Goal: Information Seeking & Learning: Learn about a topic

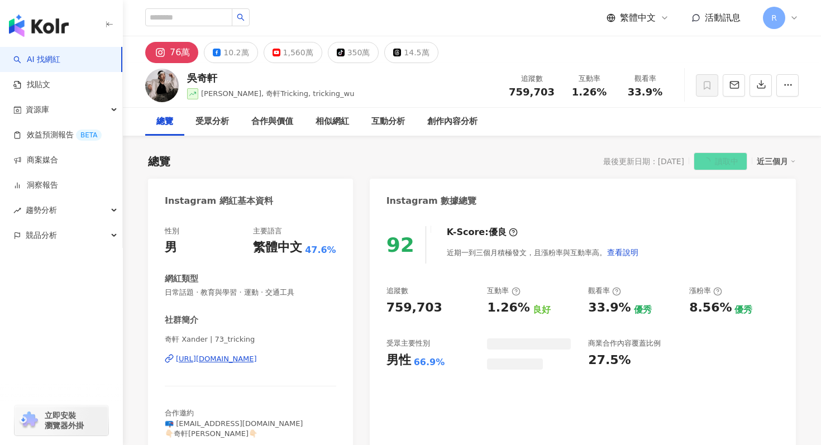
click at [54, 32] on img "button" at bounding box center [39, 26] width 60 height 22
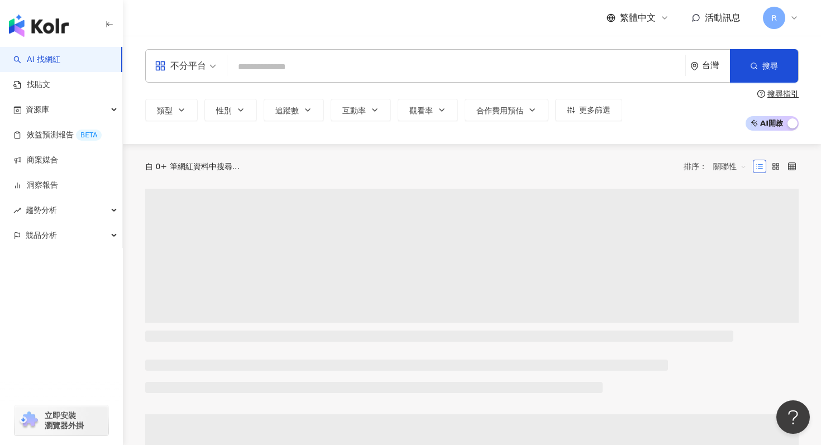
click at [191, 57] on div "不分平台" at bounding box center [180, 66] width 51 height 18
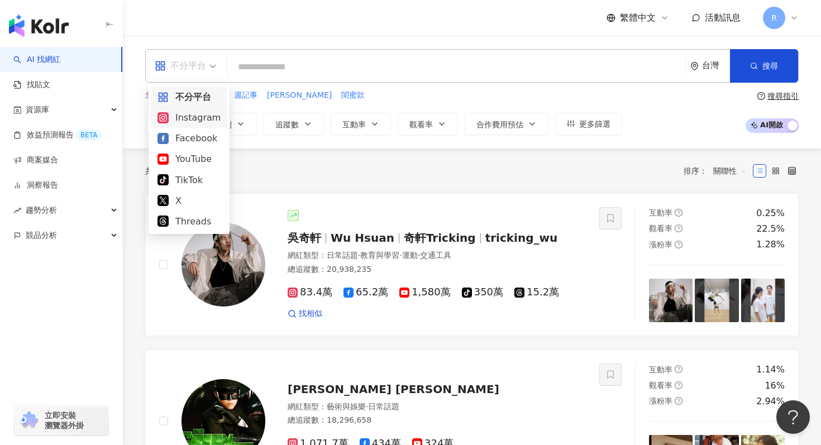
click at [191, 119] on div "Instagram" at bounding box center [188, 118] width 63 height 14
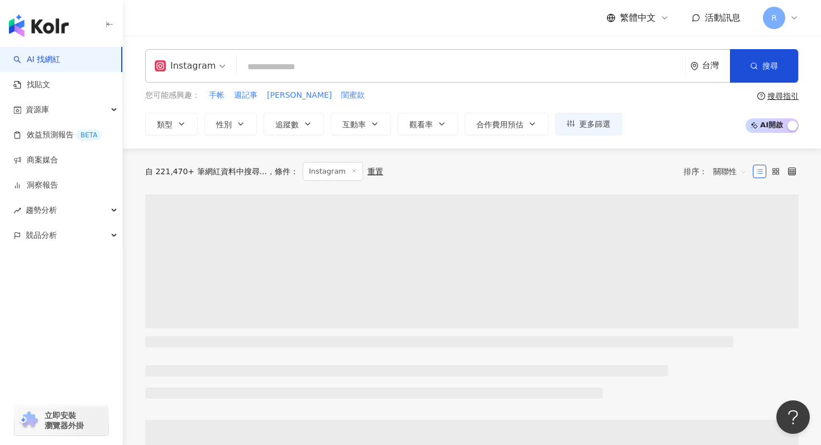
click at [295, 69] on input "search" at bounding box center [460, 66] width 439 height 21
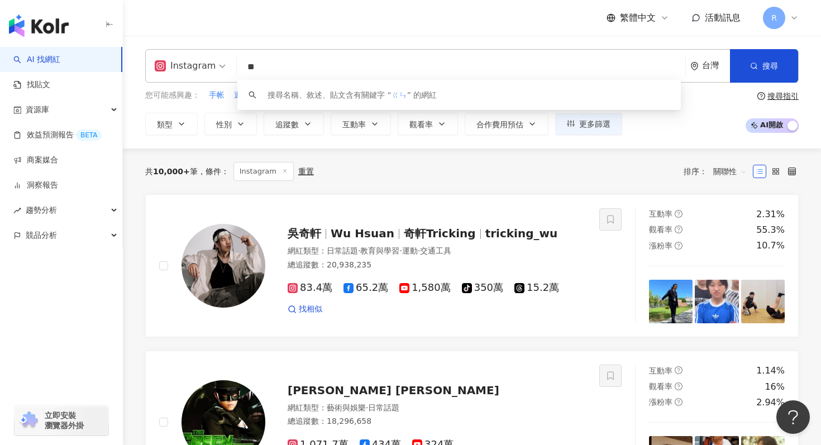
type input "*"
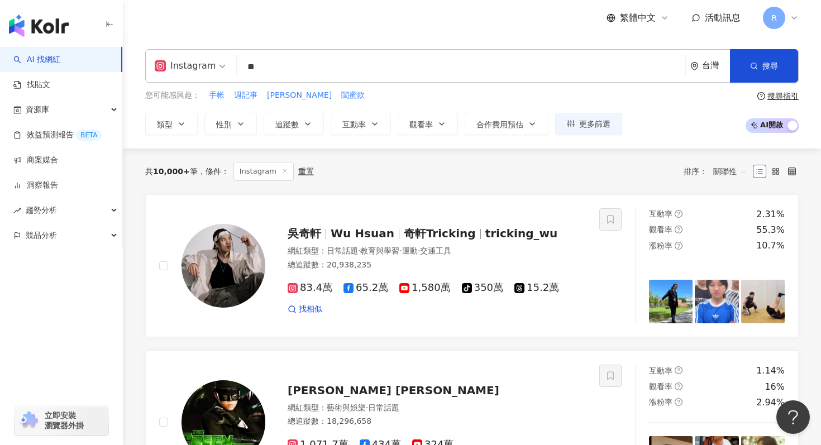
type input "*"
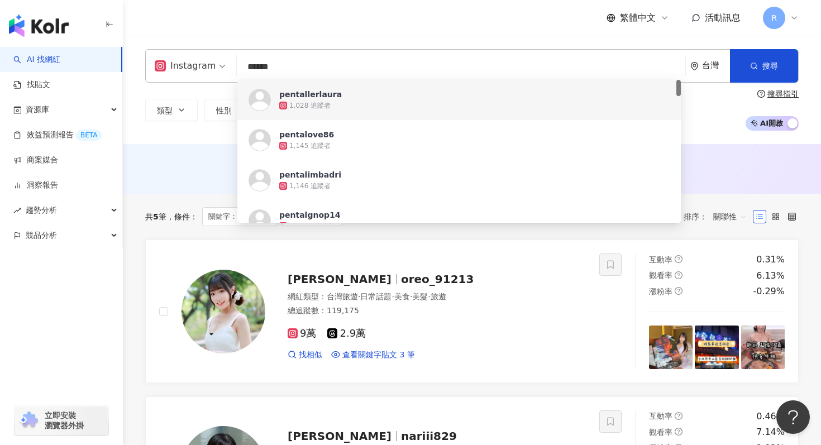
click at [374, 66] on input "******" at bounding box center [460, 66] width 439 height 21
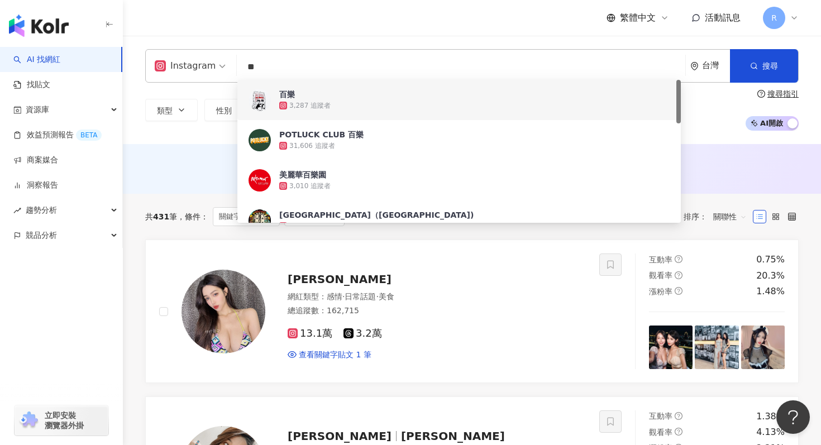
click at [357, 66] on input "**" at bounding box center [460, 66] width 439 height 21
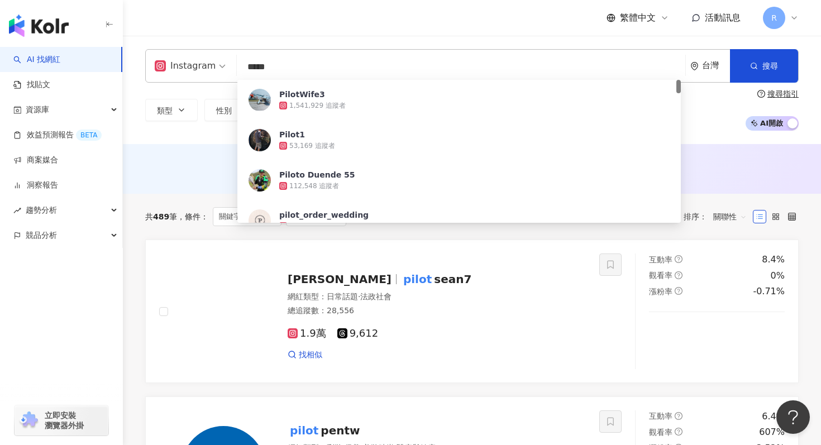
type input "*****"
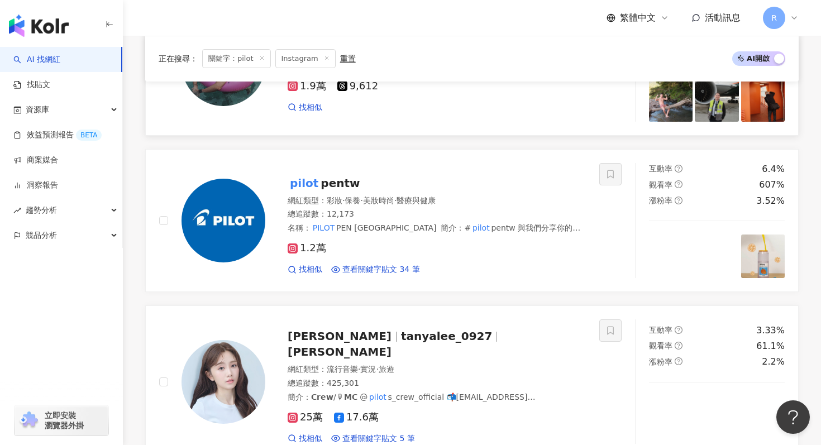
scroll to position [253, 0]
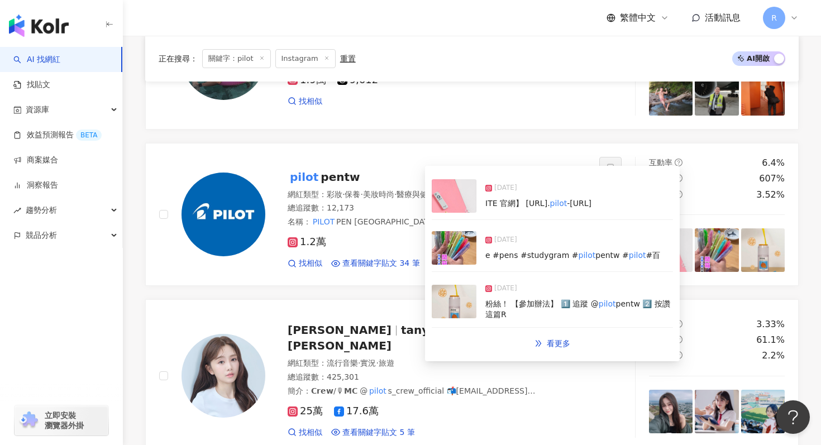
click at [459, 240] on img at bounding box center [454, 247] width 45 height 33
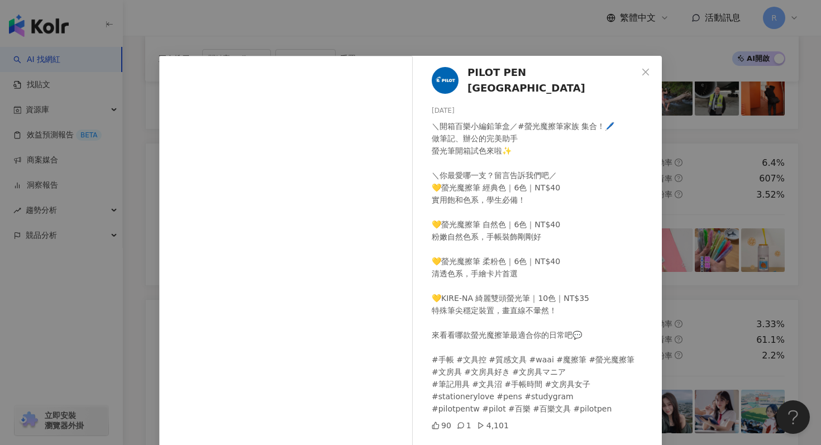
scroll to position [56, 0]
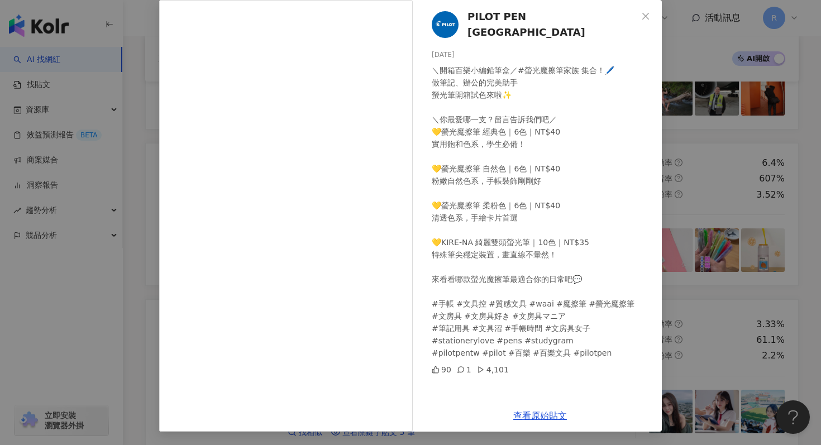
click at [697, 133] on div "PILOT PEN Taiwan 2025/8/12 ＼開箱百樂小編鉛筆盒／#螢光魔擦筆家族 集合！🖊️ 做筆記、辦公的完美助手 螢光筆開箱試色來啦✨ ＼你最…" at bounding box center [410, 222] width 821 height 445
click at [673, 157] on div "PILOT PEN Taiwan 2025/8/12 ＼開箱百樂小編鉛筆盒／#螢光魔擦筆家族 集合！🖊️ 做筆記、辦公的完美助手 螢光筆開箱試色來啦✨ ＼你最…" at bounding box center [410, 222] width 821 height 445
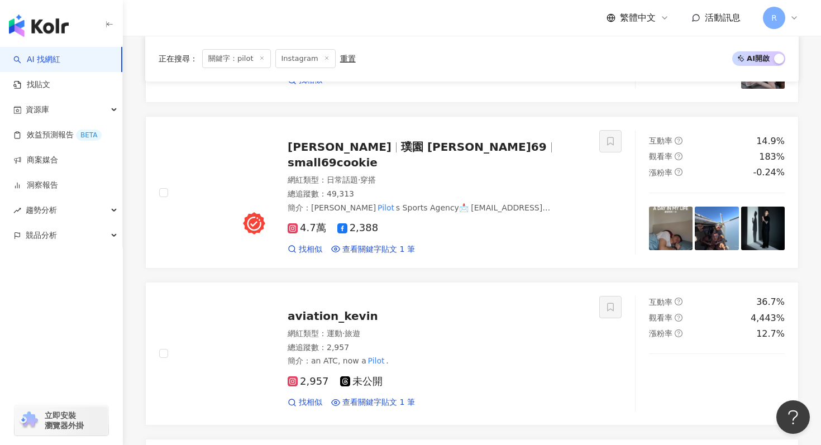
scroll to position [1262, 0]
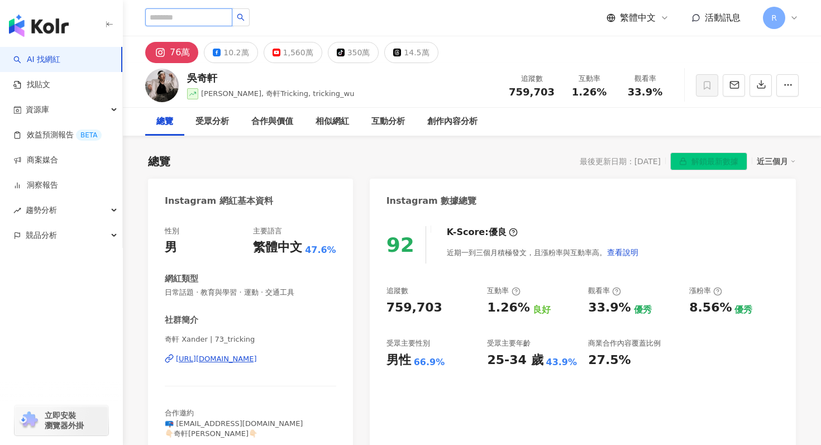
click at [211, 13] on input "search" at bounding box center [188, 17] width 87 height 18
type input "*"
type input "**"
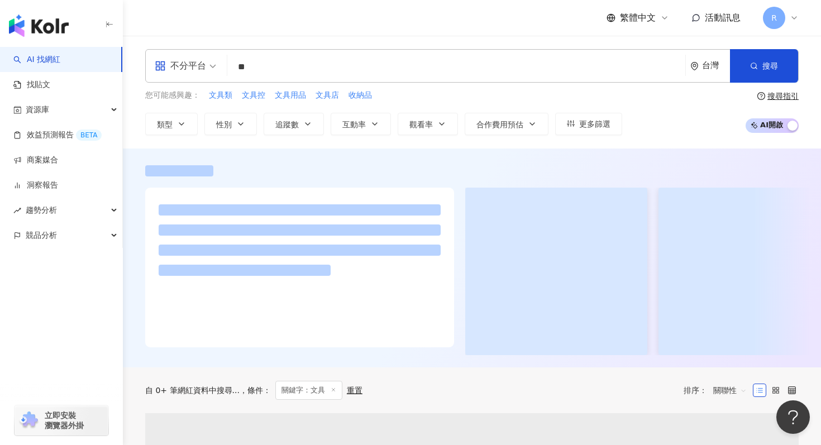
click at [185, 62] on div "不分平台" at bounding box center [180, 66] width 51 height 18
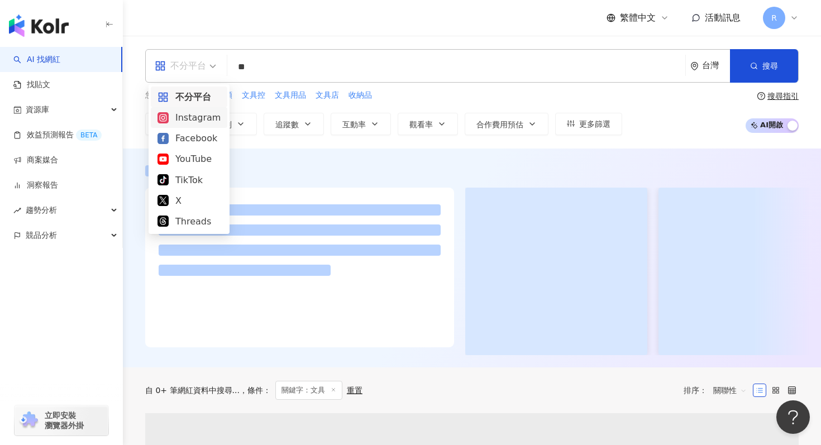
click at [185, 118] on div "Instagram" at bounding box center [188, 118] width 63 height 14
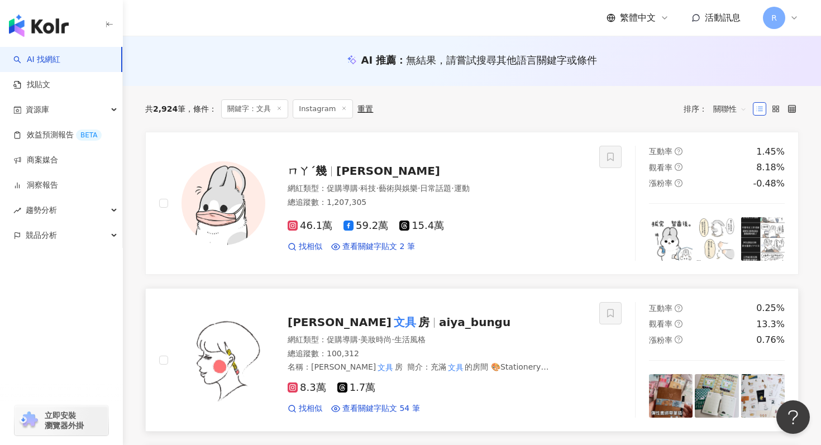
scroll to position [76, 0]
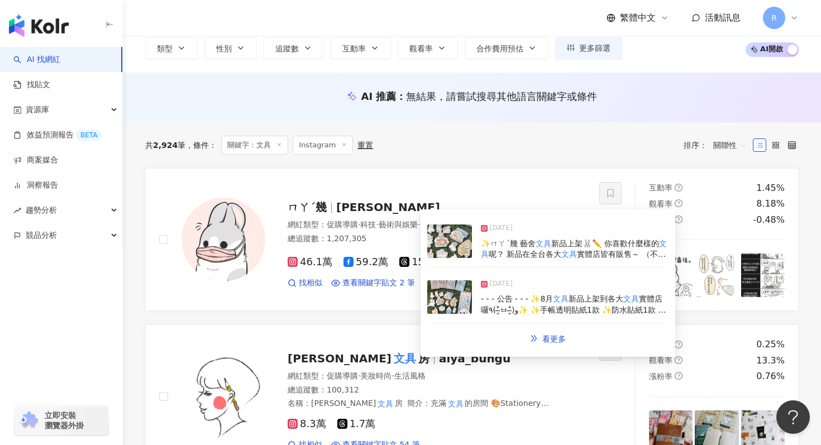
click at [461, 249] on img at bounding box center [449, 240] width 45 height 33
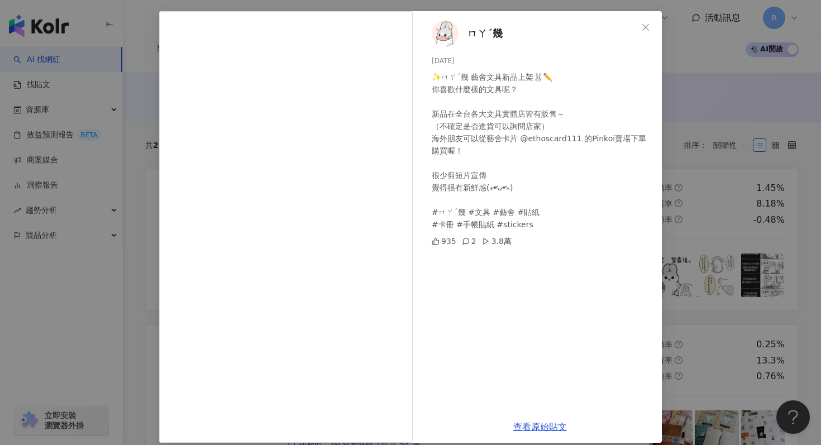
scroll to position [56, 0]
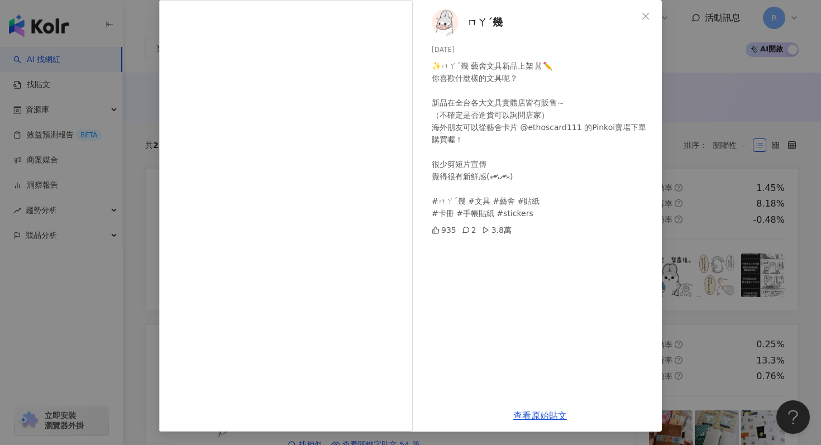
click at [676, 217] on div "ㄇㄚˊ幾 [DATE] ✨ㄇㄚˊ幾 藝舍文具新品上架🐰✏️ 你喜歡什麼樣的文具呢？ 新品在全台各大文具實體店皆有販售～ （不確定是否進貨可以詢問店家） 海外朋…" at bounding box center [410, 222] width 821 height 445
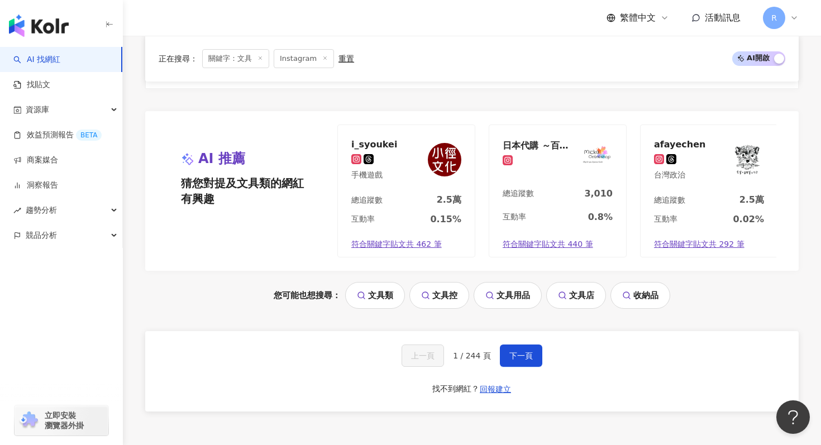
scroll to position [2162, 0]
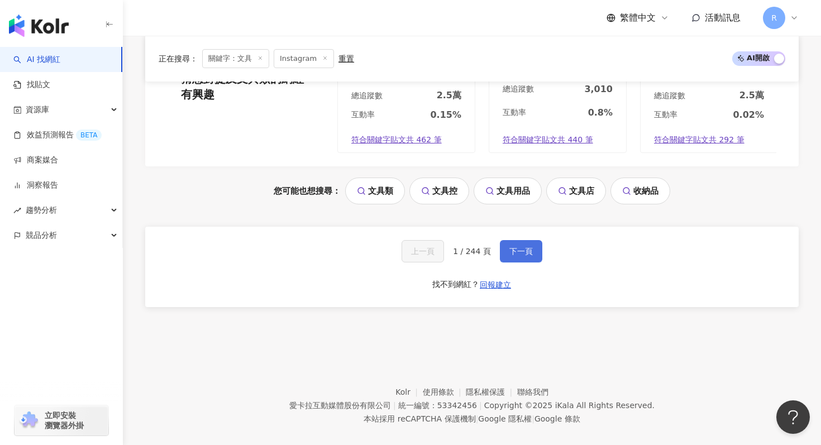
click at [514, 247] on span "下一頁" at bounding box center [520, 251] width 23 height 9
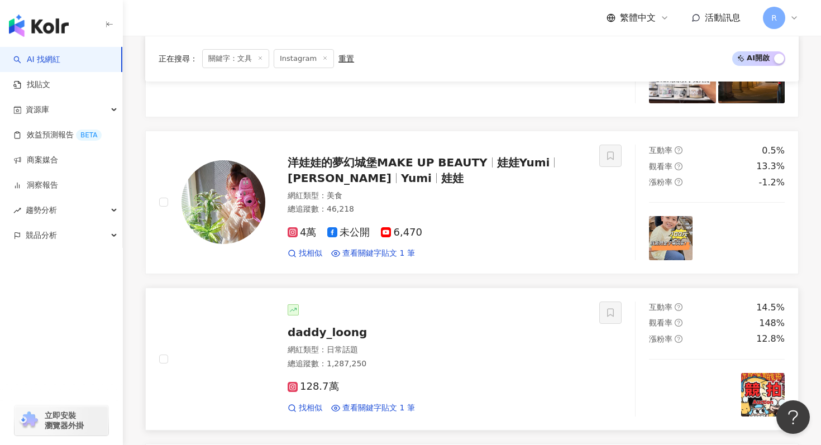
scroll to position [0, 0]
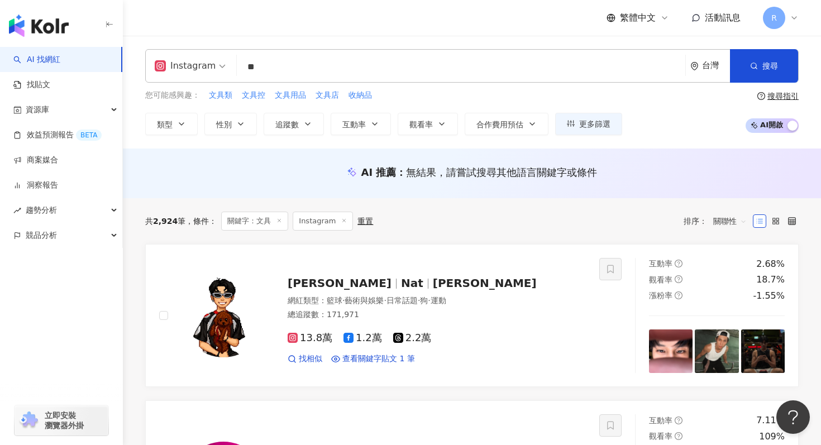
click at [313, 71] on input "**" at bounding box center [460, 66] width 439 height 21
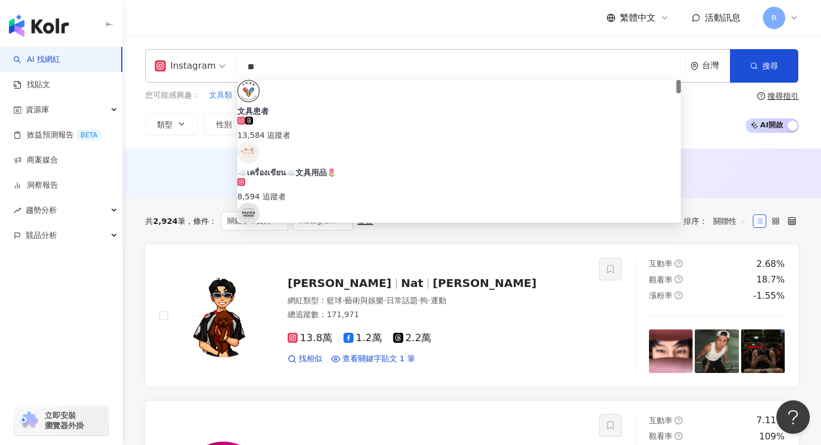
click at [313, 71] on input "**" at bounding box center [460, 66] width 439 height 21
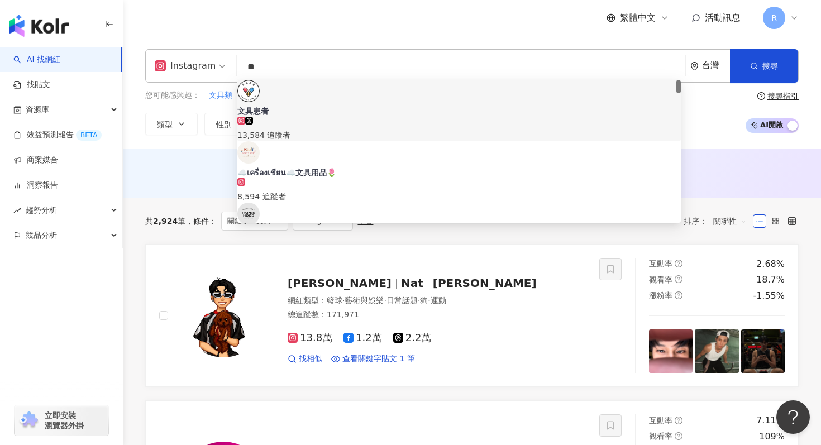
click at [312, 71] on input "**" at bounding box center [460, 66] width 439 height 21
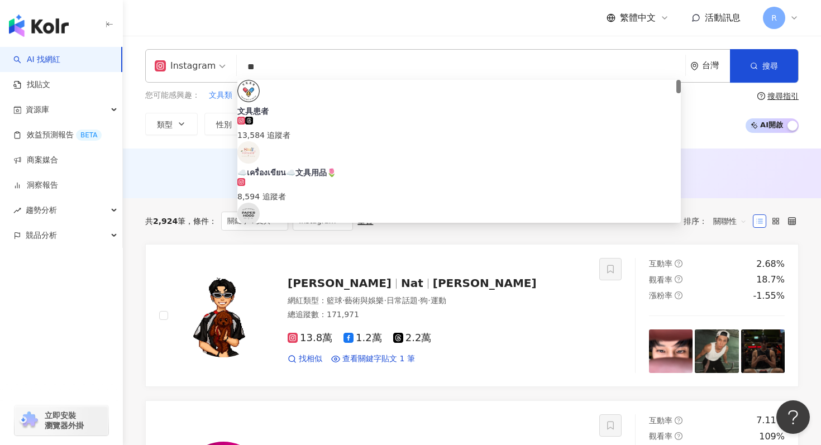
type input "*"
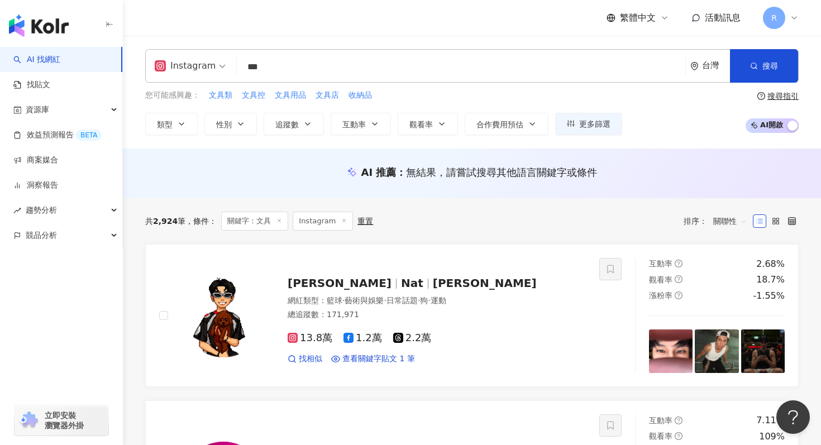
type input "***"
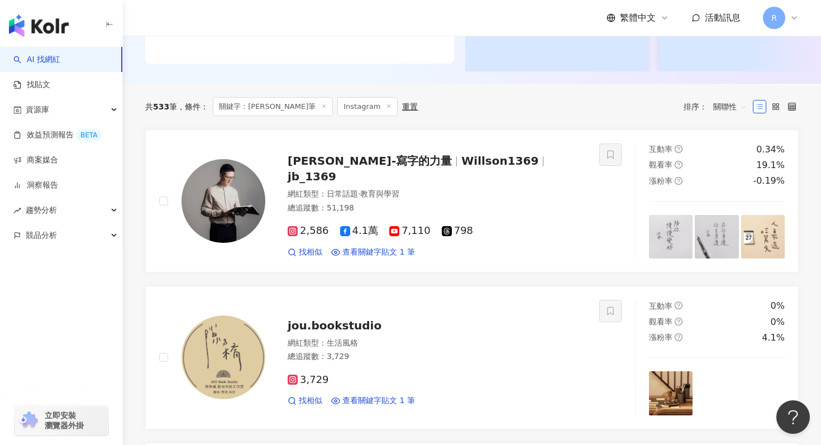
scroll to position [284, 0]
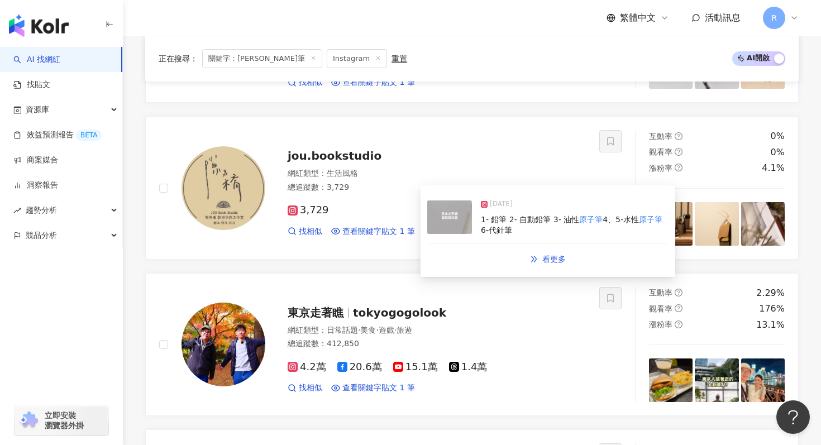
click at [438, 227] on img at bounding box center [449, 216] width 45 height 33
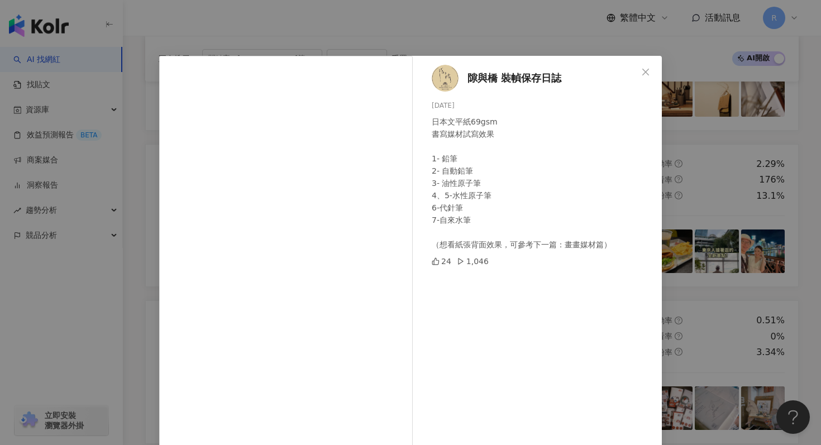
scroll to position [56, 0]
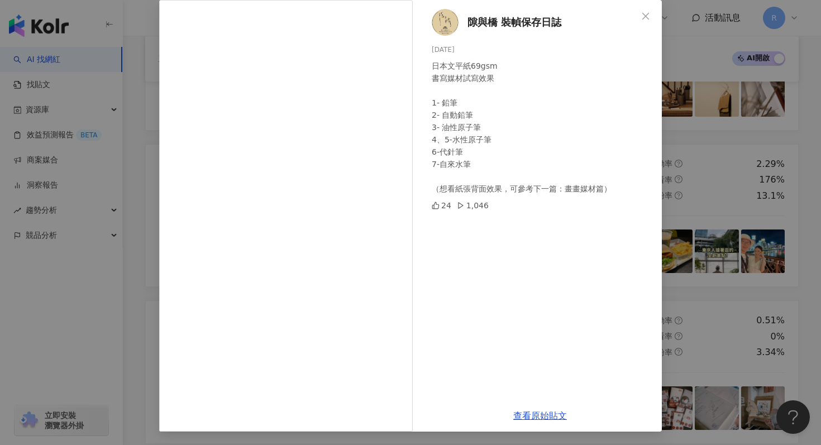
click at [722, 59] on div "隙與橋 裝幀保存日誌 [DATE] 日本文平紙69gsm 書寫媒材試寫效果 1- 鉛筆 2- 自動鉛筆 3- 油性原子筆 4、5-水性原子筆 6-代針筆 7-…" at bounding box center [410, 222] width 821 height 445
click at [688, 123] on div "隙與橋 裝幀保存日誌 [DATE] 日本文平紙69gsm 書寫媒材試寫效果 1- 鉛筆 2- 自動鉛筆 3- 油性原子筆 4、5-水性原子筆 6-代針筆 7-…" at bounding box center [410, 222] width 821 height 445
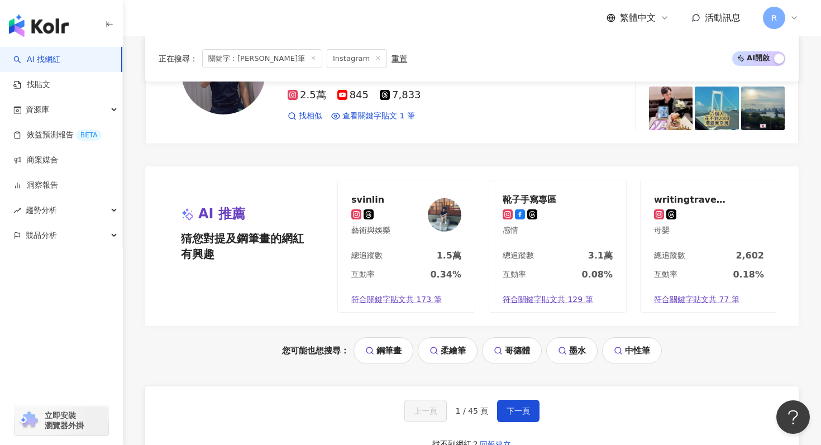
scroll to position [2139, 0]
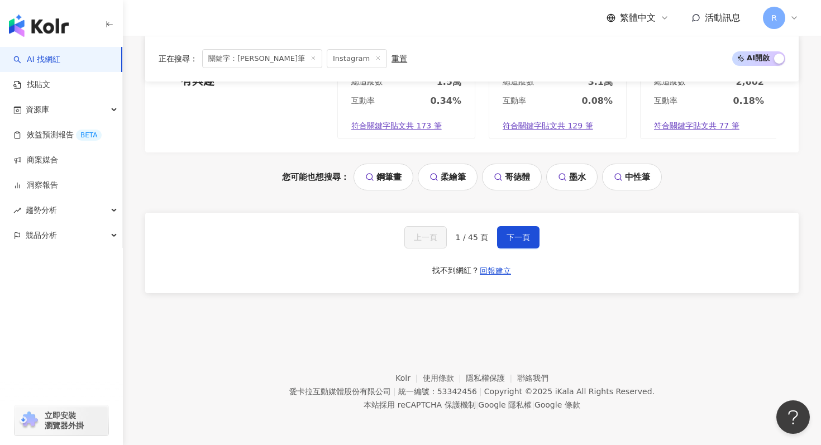
click at [514, 224] on div "上一頁 1 / 45 頁 下一頁 找不到網紅？ 回報建立" at bounding box center [471, 253] width 653 height 80
click at [514, 233] on span "下一頁" at bounding box center [517, 237] width 23 height 9
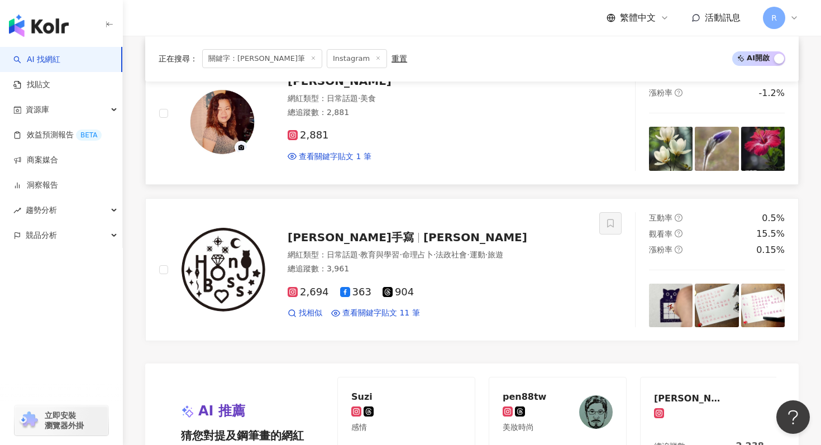
scroll to position [1749, 0]
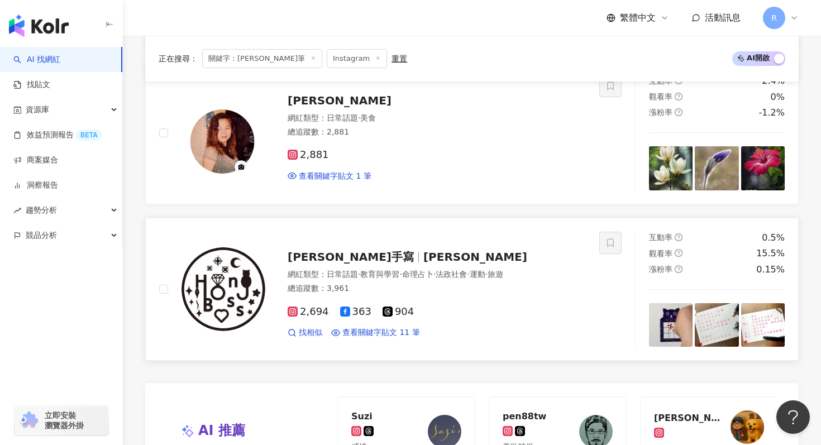
click at [320, 264] on span "[PERSON_NAME]手寫" at bounding box center [351, 256] width 126 height 13
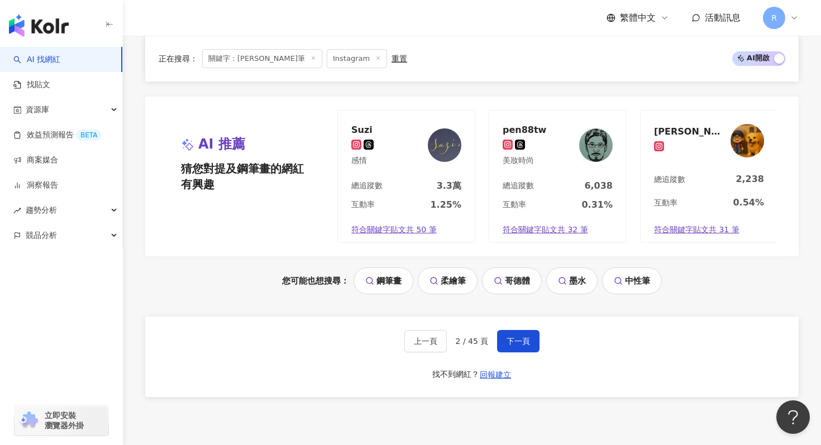
scroll to position [2040, 0]
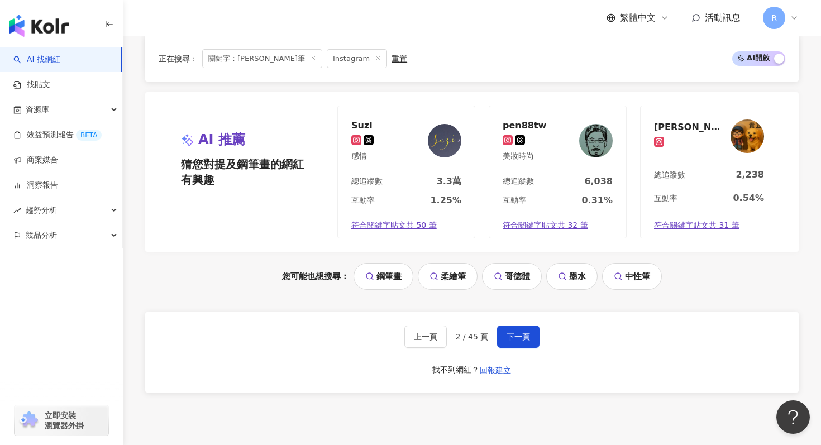
click at [310, 61] on span at bounding box center [313, 59] width 6 height 6
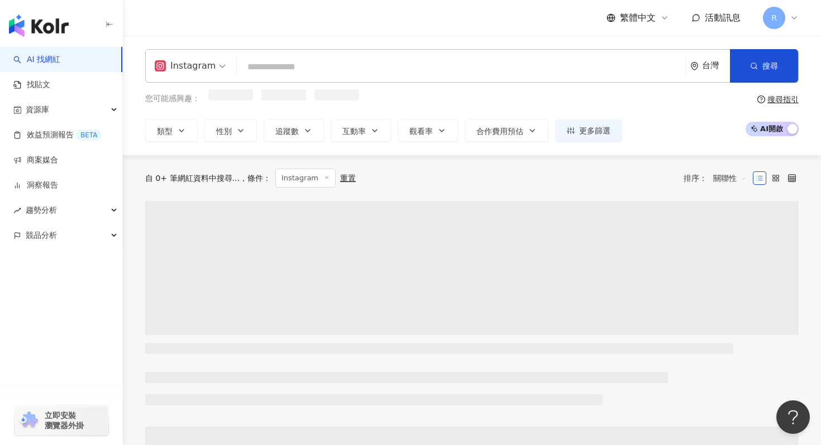
click at [272, 69] on input "search" at bounding box center [460, 66] width 439 height 21
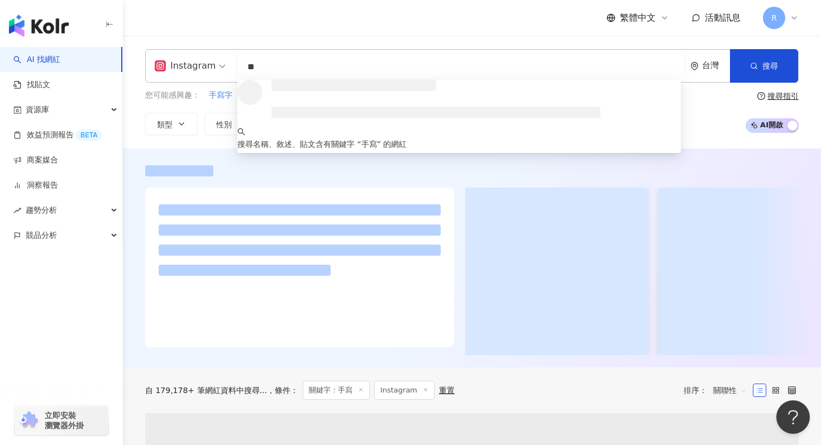
type input "**"
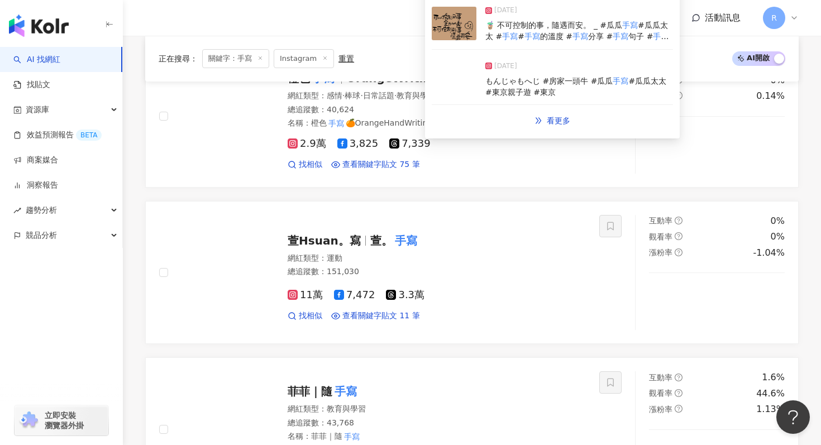
scroll to position [391, 0]
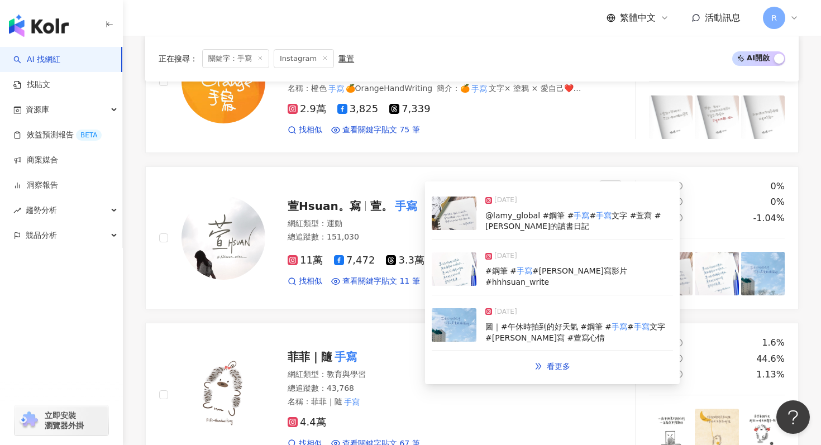
click at [454, 279] on img at bounding box center [454, 268] width 45 height 33
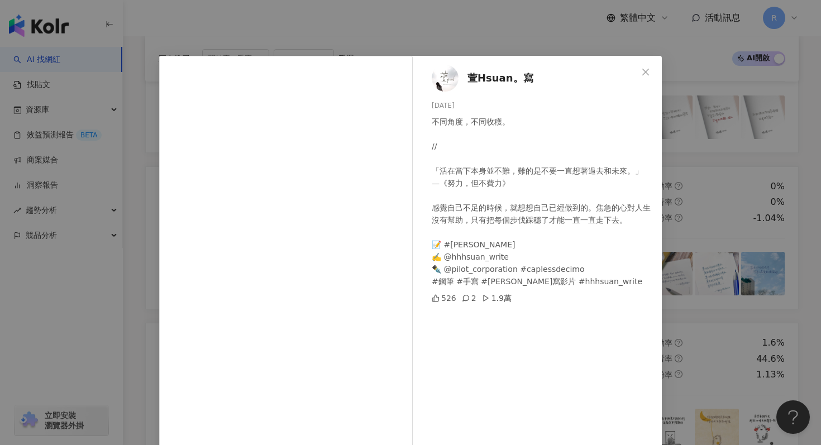
scroll to position [56, 0]
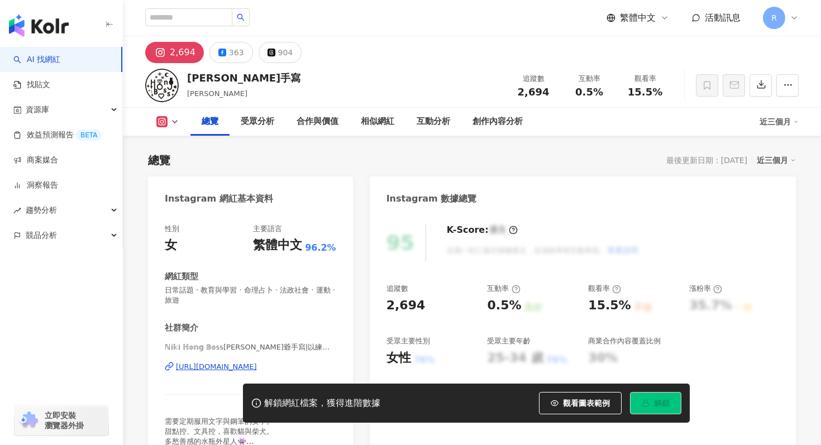
scroll to position [94, 0]
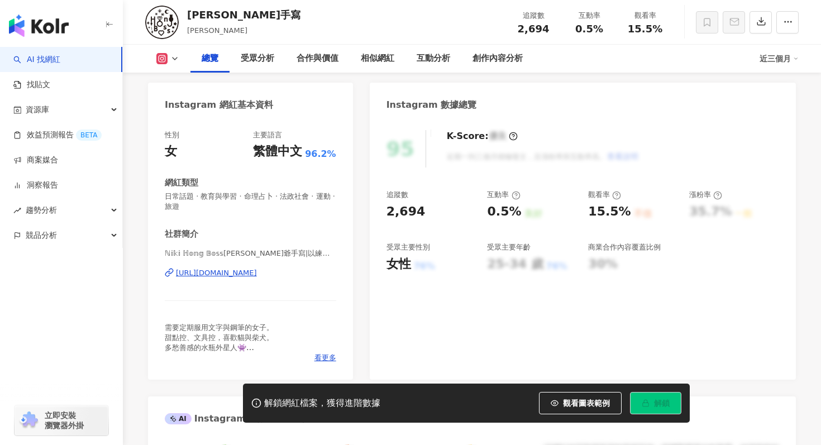
click at [241, 271] on div "https://www.instagram.com/niki_hong_boss/" at bounding box center [216, 273] width 81 height 10
